Goal: Information Seeking & Learning: Learn about a topic

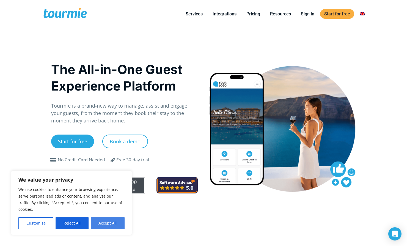
click at [104, 227] on button "Accept All" at bounding box center [108, 223] width 34 height 12
checkbox input "true"
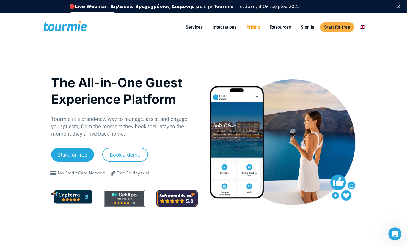
click at [256, 28] on link "Pricing" at bounding box center [253, 27] width 22 height 7
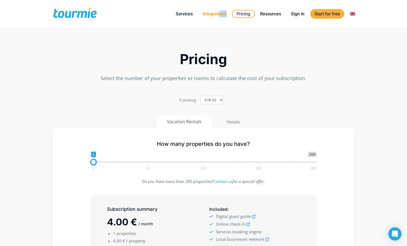
click at [221, 17] on li "Integrations" at bounding box center [215, 13] width 34 height 25
click at [218, 17] on div at bounding box center [218, 17] width 0 height 0
click at [221, 16] on link "Integrations" at bounding box center [215, 13] width 32 height 7
